Goal: Task Accomplishment & Management: Use online tool/utility

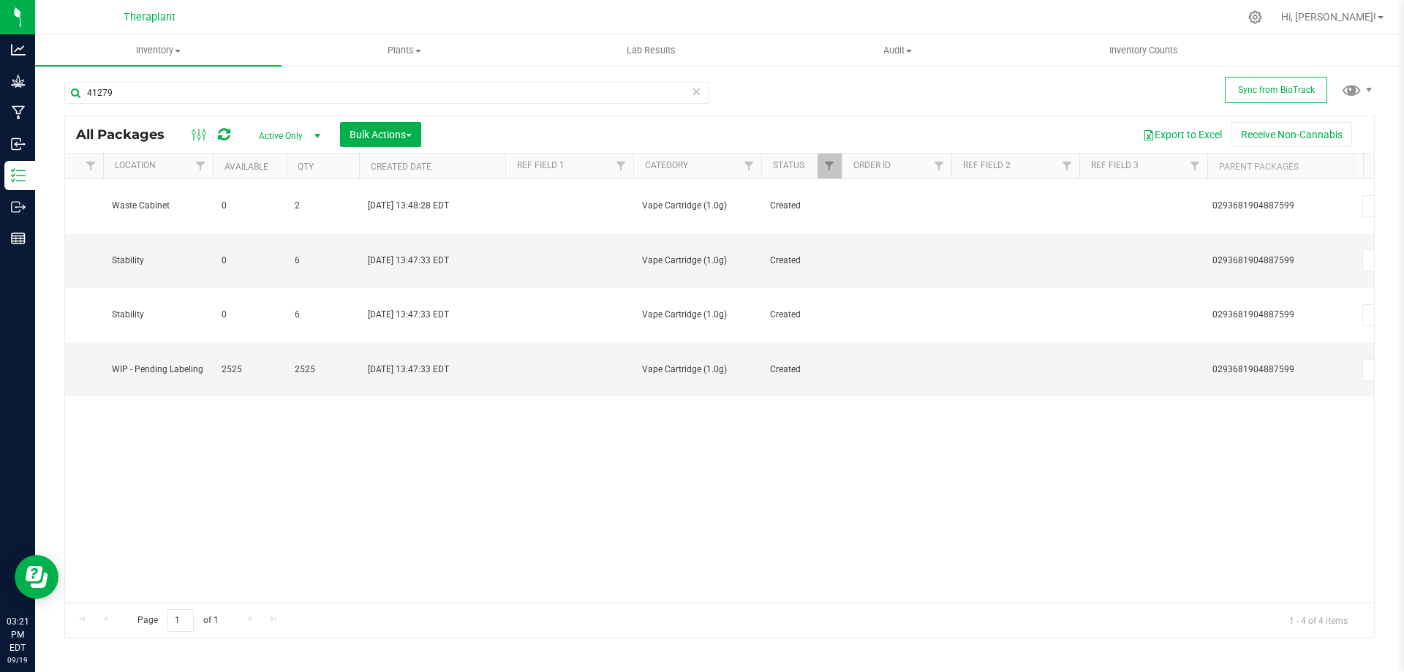
scroll to position [0, 797]
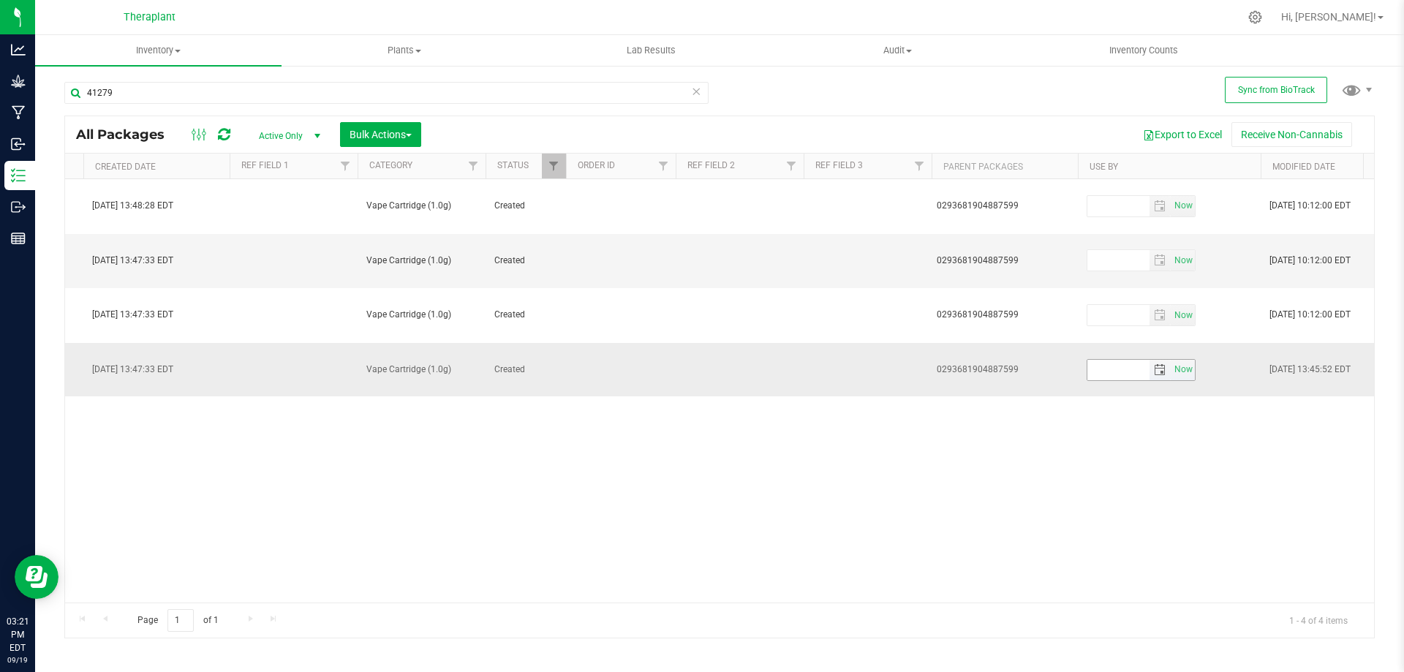
click at [1160, 364] on span "select" at bounding box center [1160, 370] width 12 height 12
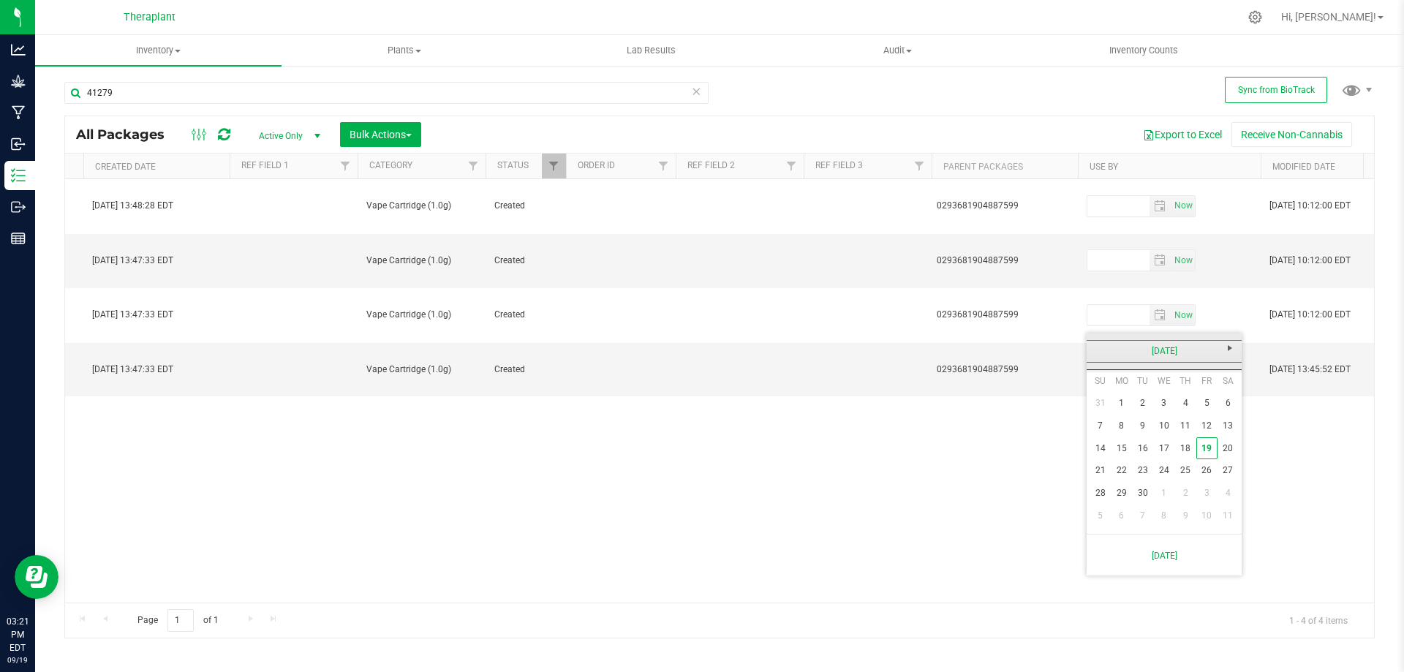
click at [1178, 347] on link "[DATE]" at bounding box center [1164, 351] width 157 height 23
click at [1235, 352] on span "Next" at bounding box center [1230, 348] width 12 height 12
click at [1116, 480] on link "Sep" at bounding box center [1108, 473] width 37 height 37
click at [1146, 442] on link "15" at bounding box center [1142, 448] width 21 height 23
type input "[DATE]"
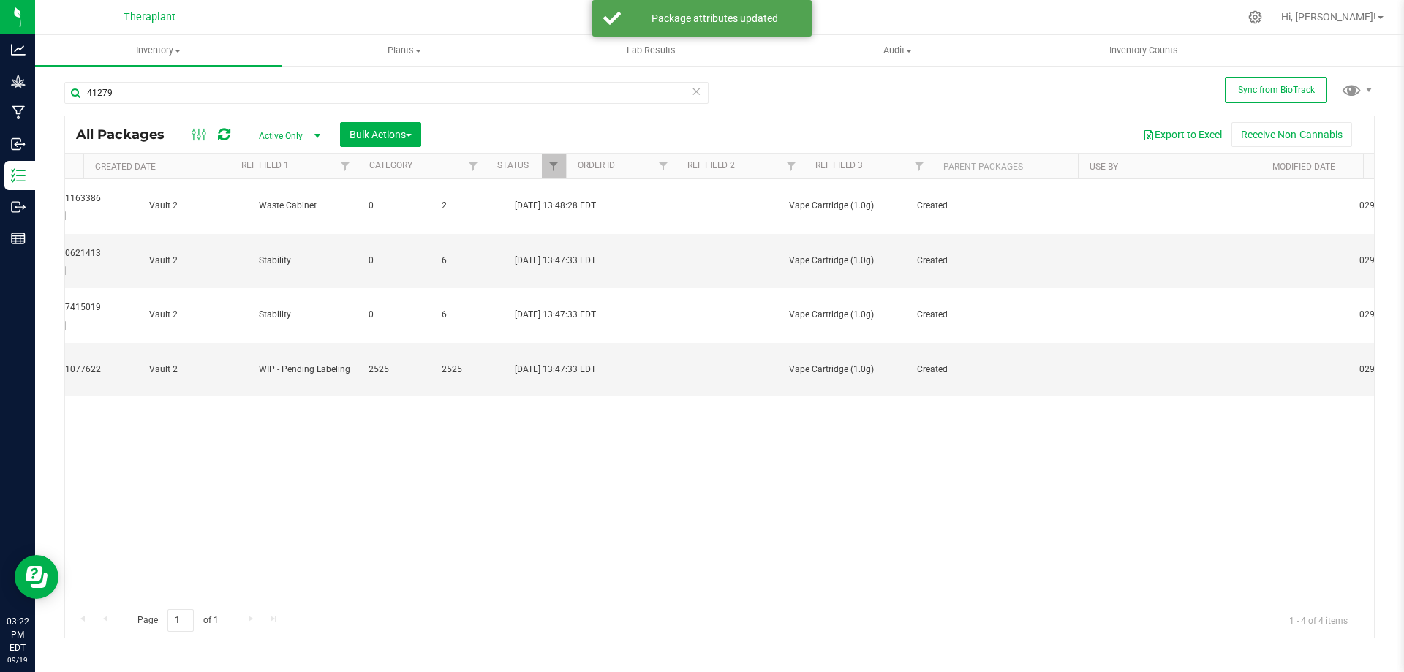
scroll to position [0, 0]
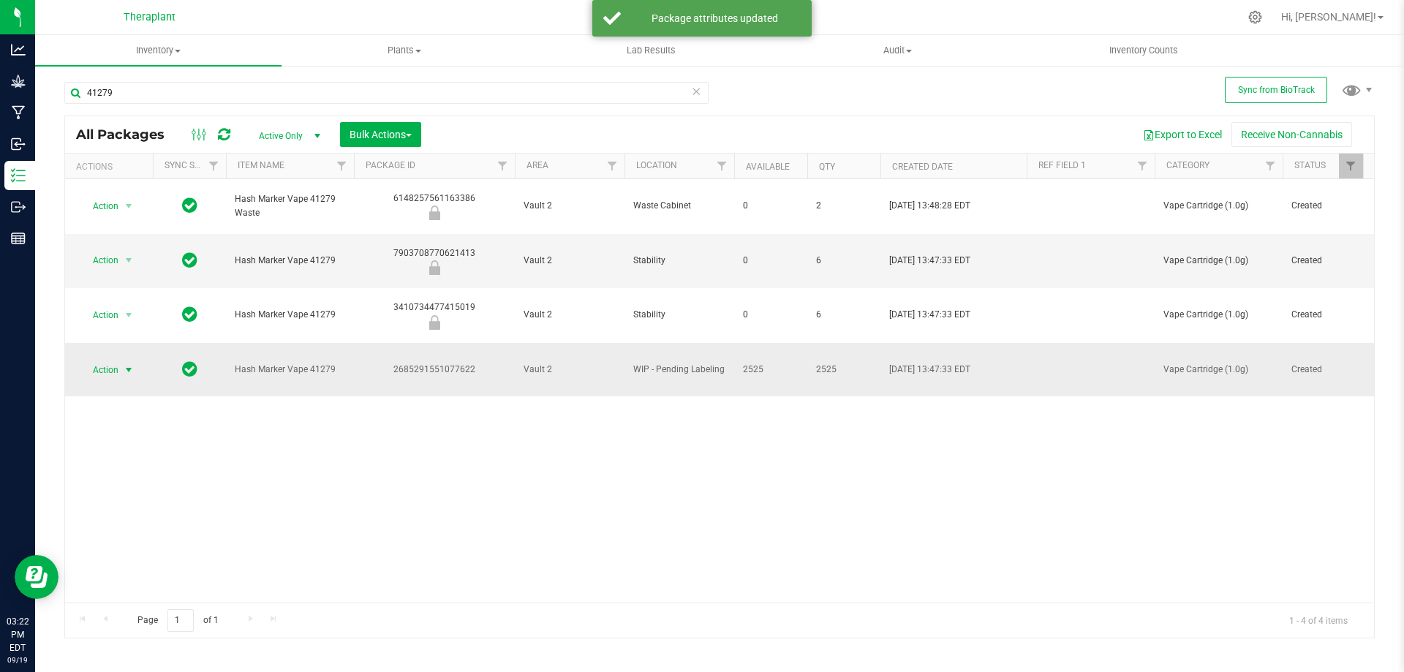
drag, startPoint x: 110, startPoint y: 321, endPoint x: 104, endPoint y: 327, distance: 8.3
click at [107, 360] on span "Action" at bounding box center [99, 370] width 39 height 20
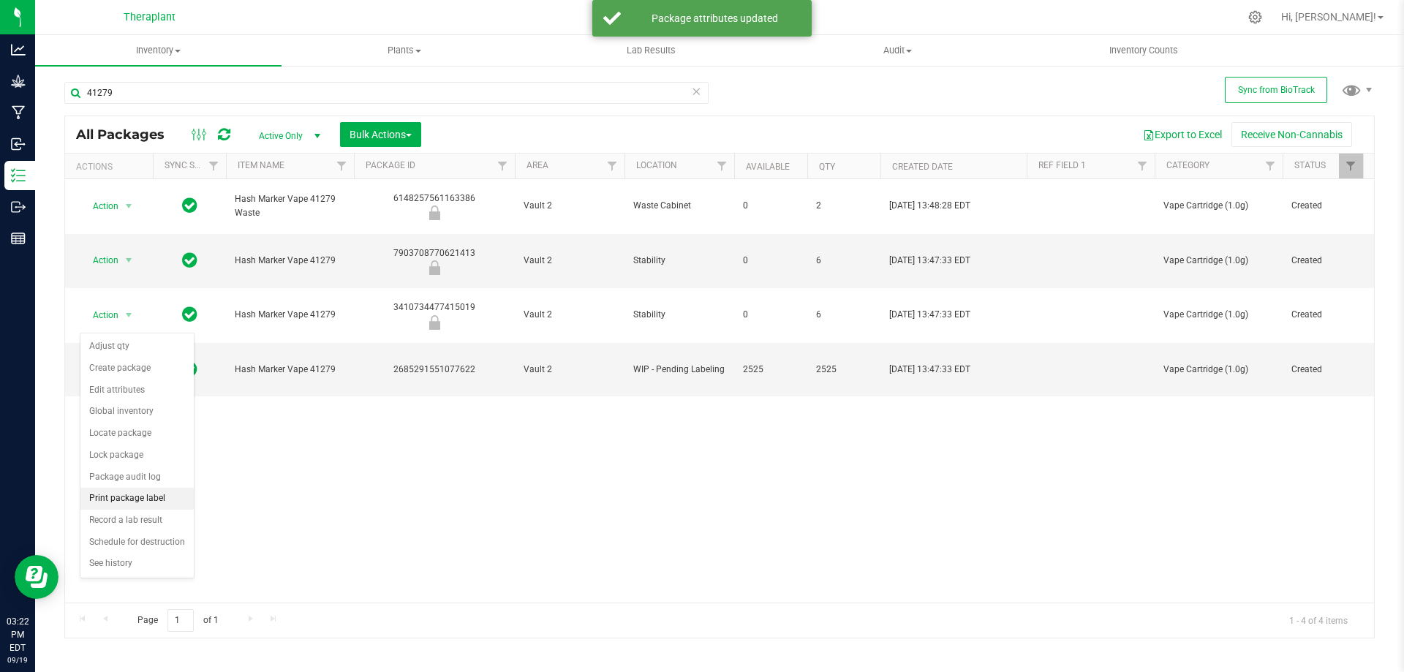
click at [102, 502] on li "Print package label" at bounding box center [136, 499] width 113 height 22
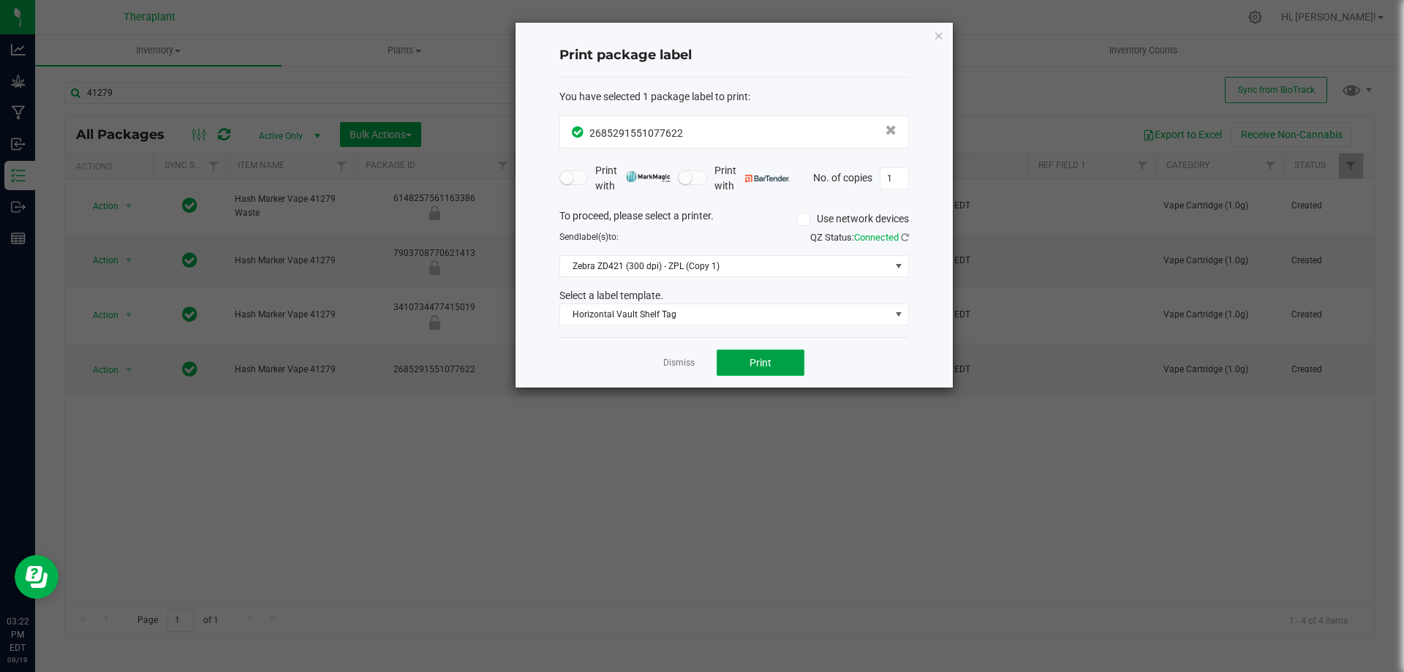
click at [760, 366] on span "Print" at bounding box center [760, 363] width 22 height 12
click at [899, 172] on input "1" at bounding box center [894, 178] width 28 height 20
type input "254"
click at [749, 362] on span "Print" at bounding box center [760, 363] width 22 height 12
